Goal: Communication & Community: Answer question/provide support

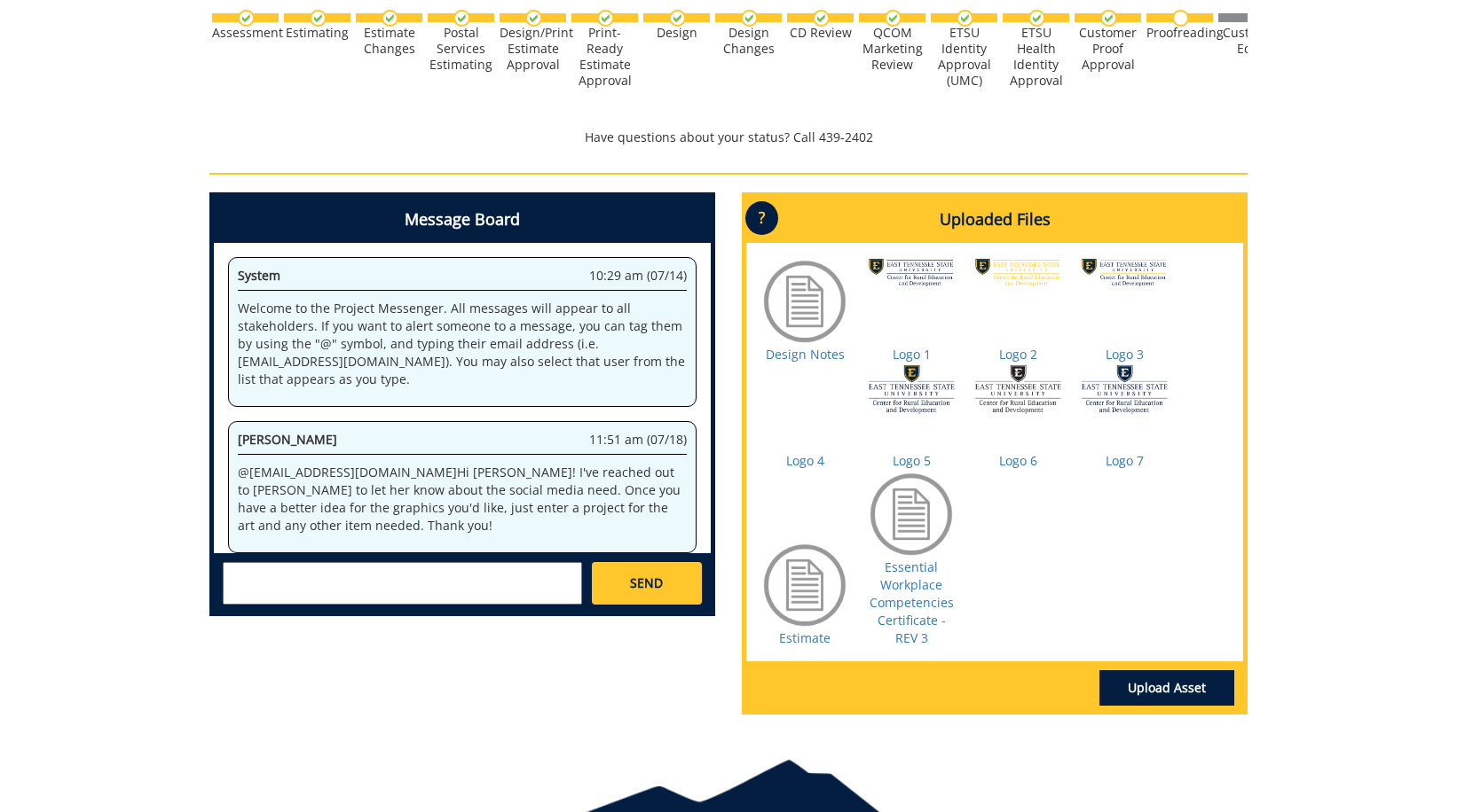
scroll to position [89, 0]
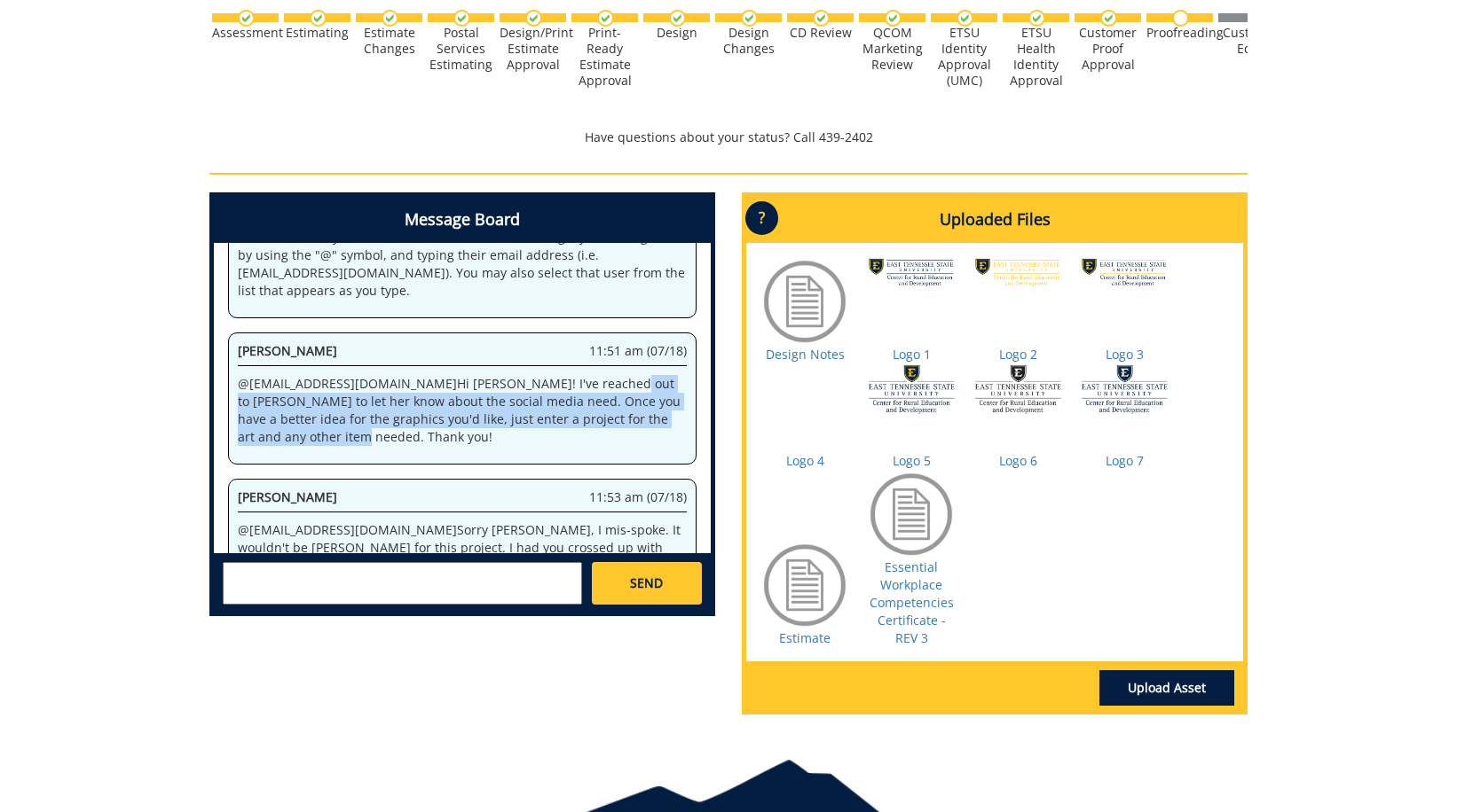
drag, startPoint x: 523, startPoint y: 385, endPoint x: 285, endPoint y: 442, distance: 244.7
click at [285, 442] on p "@ [EMAIL_ADDRESS][DOMAIN_NAME] Hi [PERSON_NAME]! I've reached out to [PERSON_NA…" at bounding box center [461, 410] width 449 height 71
drag, startPoint x: 285, startPoint y: 442, endPoint x: 256, endPoint y: 414, distance: 40.3
copy p "[DEMOGRAPHIC_DATA][PERSON_NAME] to let her know about the social media need. On…"
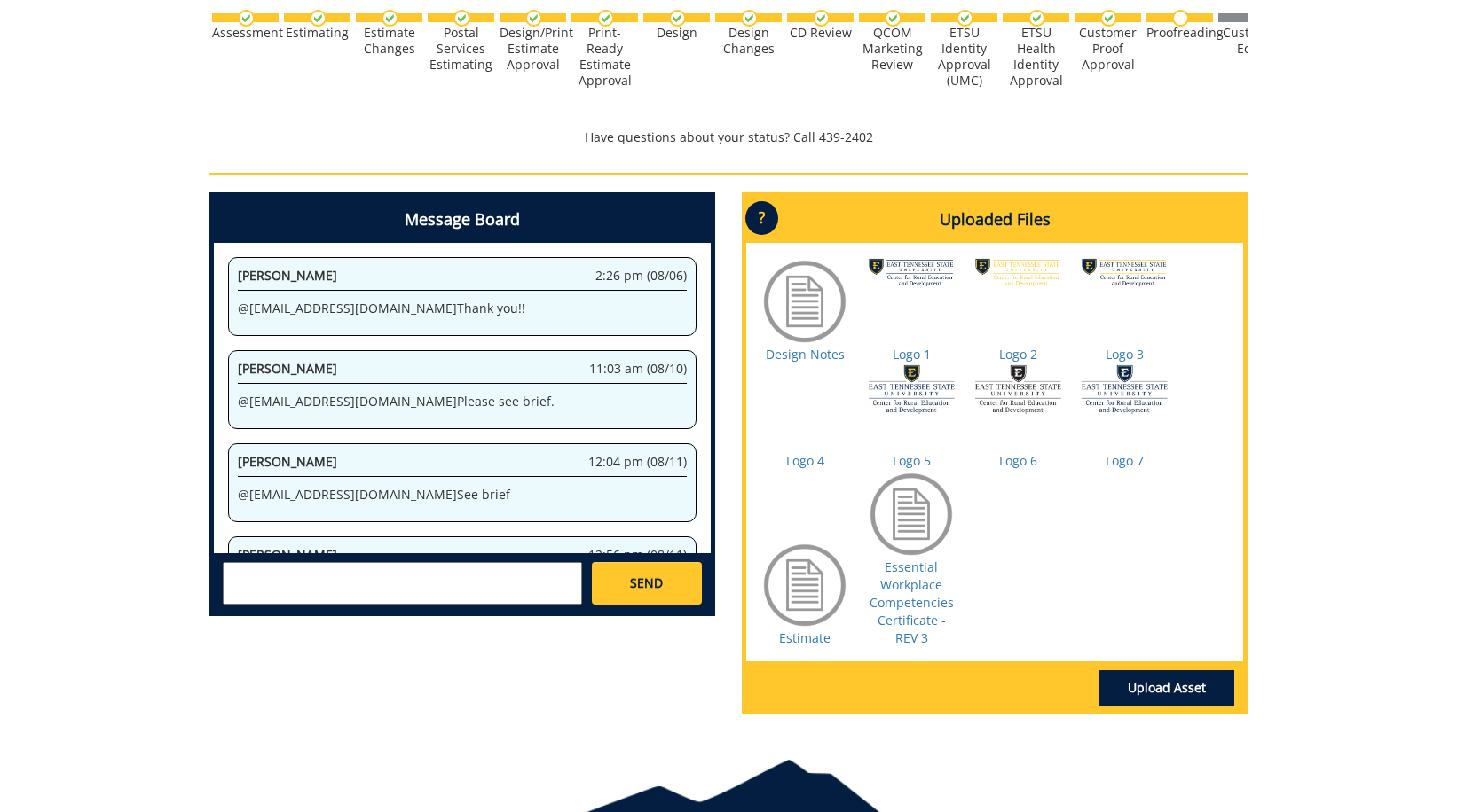
scroll to position [1841, 0]
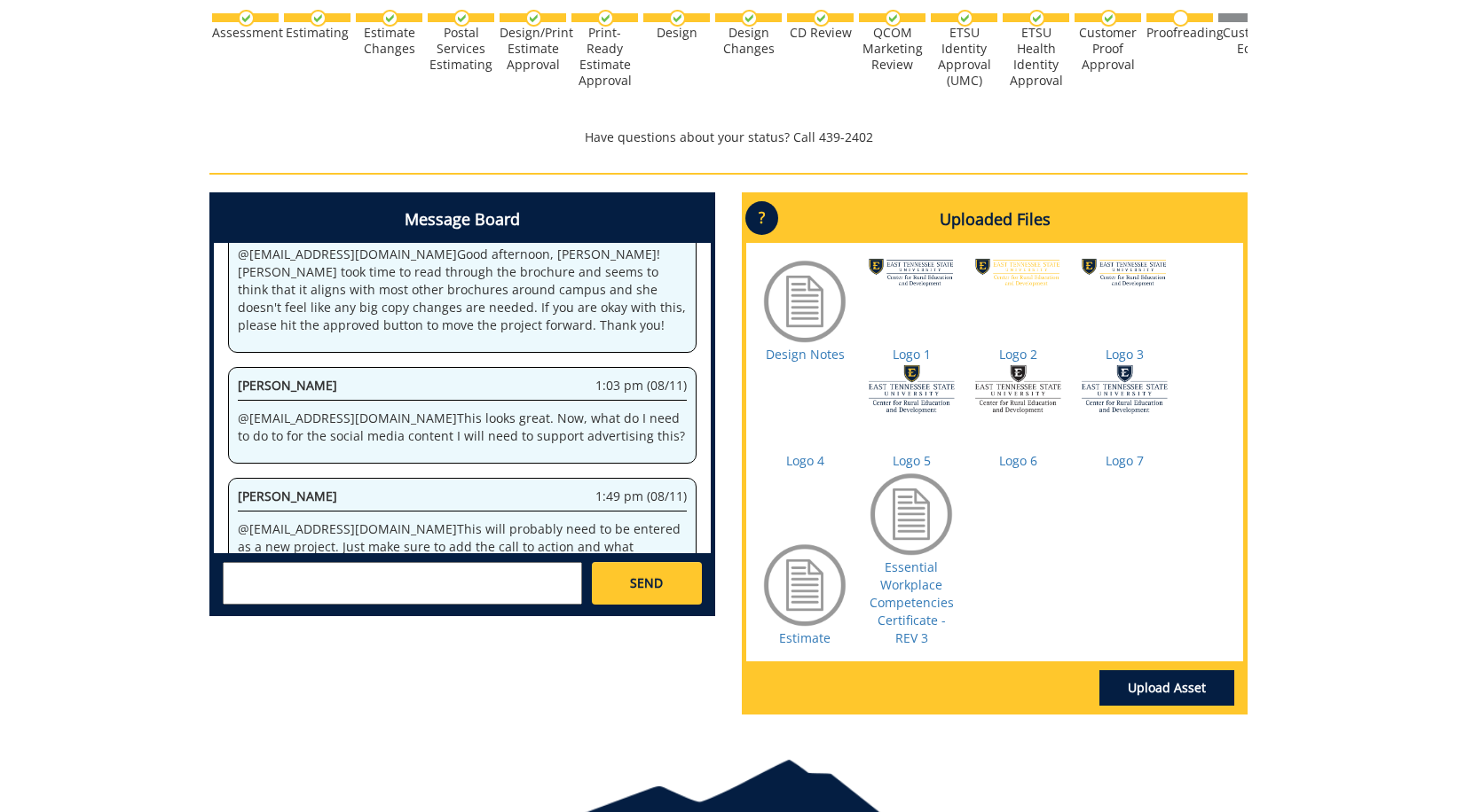
click at [332, 579] on textarea at bounding box center [402, 583] width 360 height 43
click at [326, 595] on link "[PERSON_NAME] [EMAIL_ADDRESS][DOMAIN_NAME]" at bounding box center [386, 598] width 298 height 26
paste textarea "[DEMOGRAPHIC_DATA][PERSON_NAME] to let her know about the social media need. On…"
click at [484, 578] on textarea "@[EMAIL_ADDRESS][DOMAIN_NAME] so when I first started this project [PERSON_NAME…" at bounding box center [402, 583] width 360 height 43
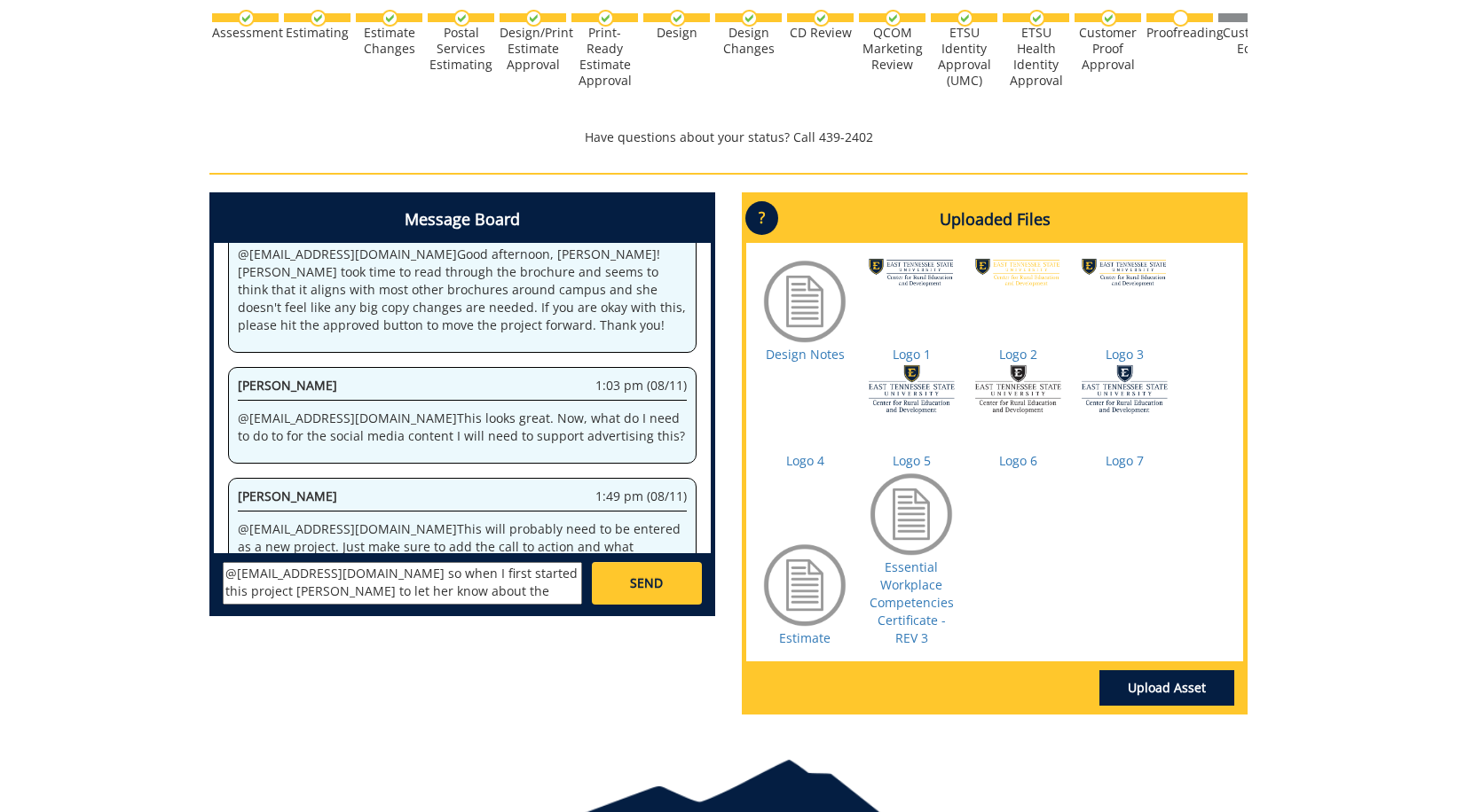
drag, startPoint x: 539, startPoint y: 574, endPoint x: 552, endPoint y: 586, distance: 17.7
click at [539, 574] on textarea "@[EMAIL_ADDRESS][DOMAIN_NAME] so when I first started this project [PERSON_NAME…" at bounding box center [402, 583] width 360 height 43
type textarea "@[EMAIL_ADDRESS][DOMAIN_NAME] so when I first started this project, [PERSON_NAM…"
click at [677, 573] on link "SEND" at bounding box center [646, 583] width 110 height 43
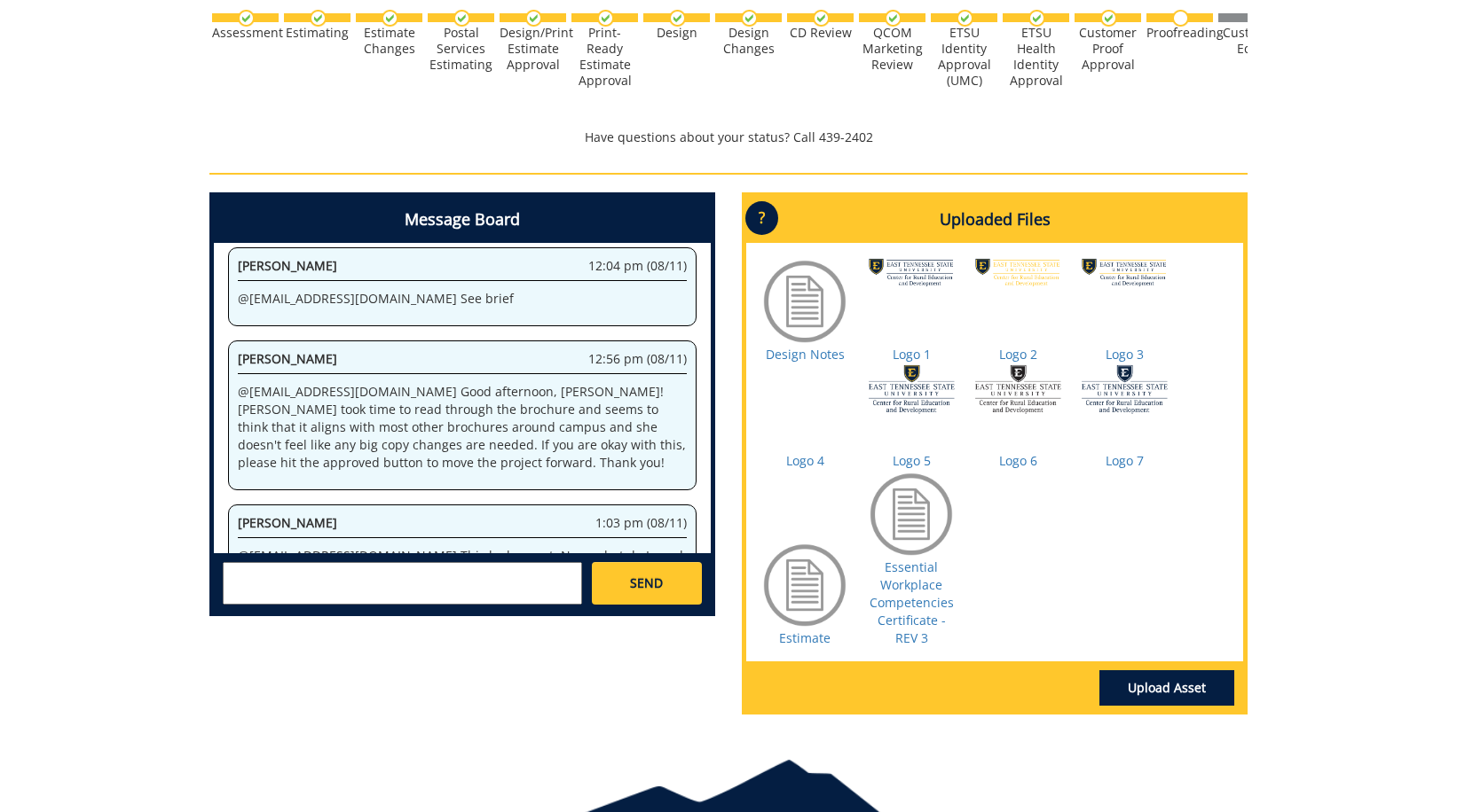
scroll to position [15686, 0]
